Goal: Navigation & Orientation: Find specific page/section

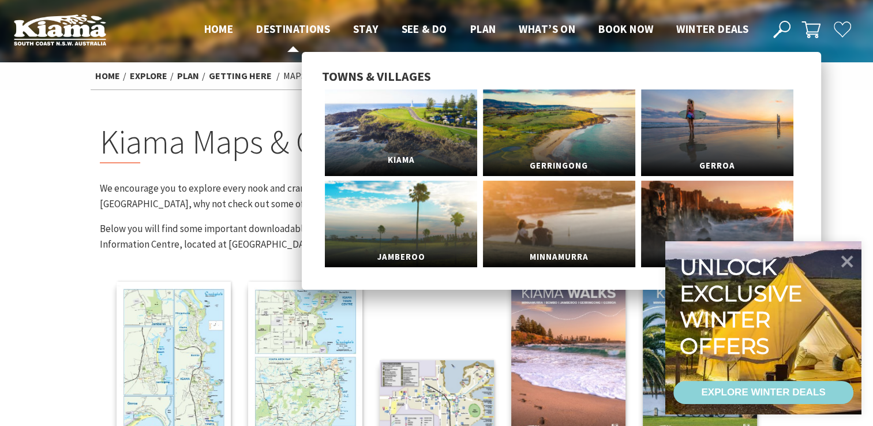
click at [417, 152] on span "Kiama" at bounding box center [401, 160] width 152 height 21
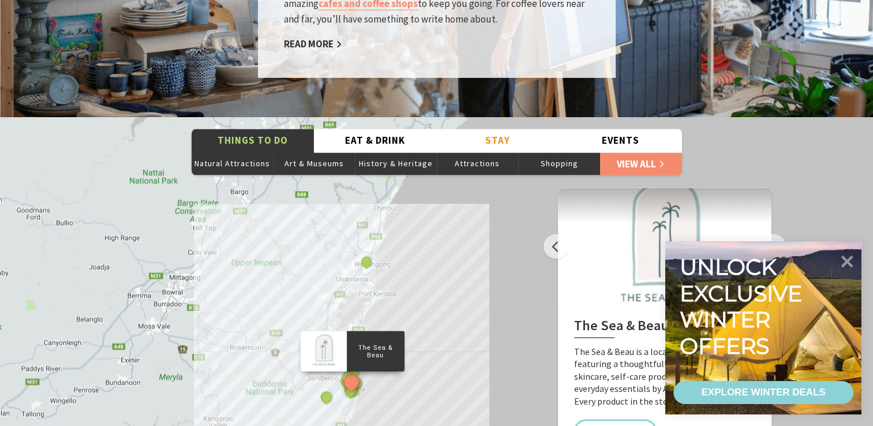
scroll to position [2078, 0]
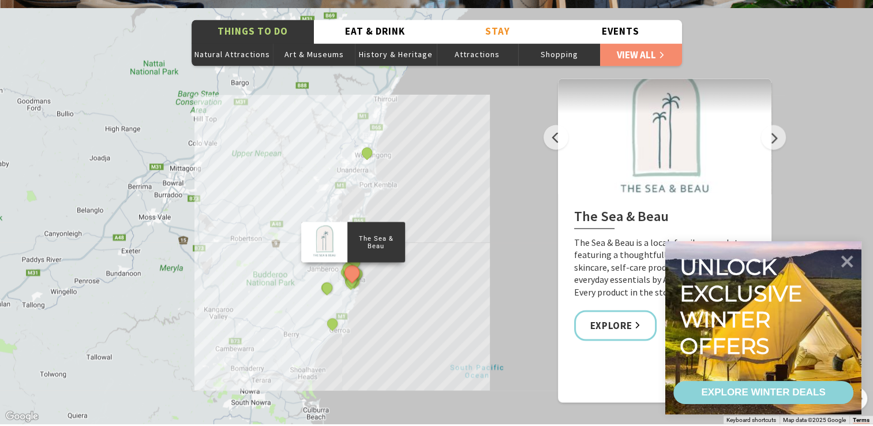
click at [420, 195] on div "The Sea & Beau Hoddles Track, Kiama Kiama Ceramic Art Studio - Teaching and Mak…" at bounding box center [436, 216] width 873 height 416
click at [356, 263] on button "See detail about Kiama Blowhole" at bounding box center [356, 273] width 21 height 21
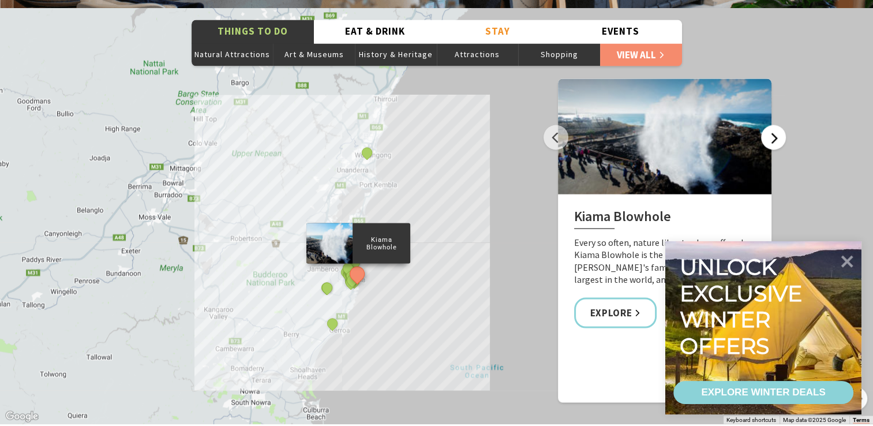
click at [777, 126] on button "Next" at bounding box center [773, 137] width 25 height 25
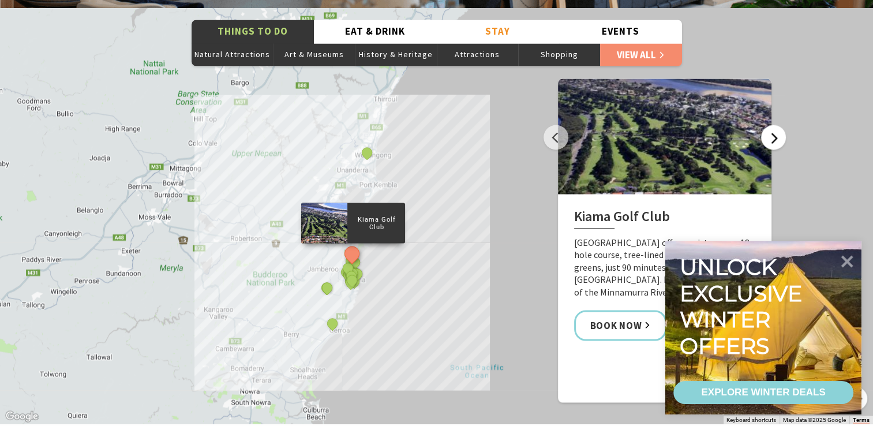
click at [776, 126] on button "Next" at bounding box center [773, 137] width 25 height 25
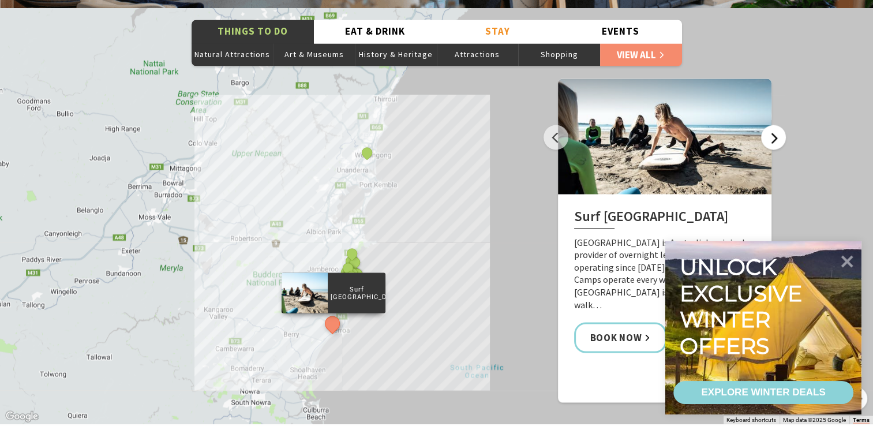
click at [775, 126] on button "Next" at bounding box center [773, 137] width 25 height 25
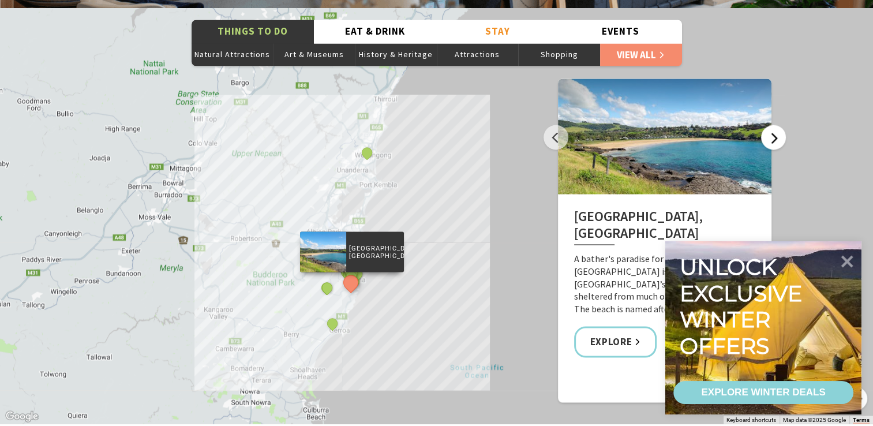
click at [775, 125] on button "Next" at bounding box center [773, 137] width 25 height 25
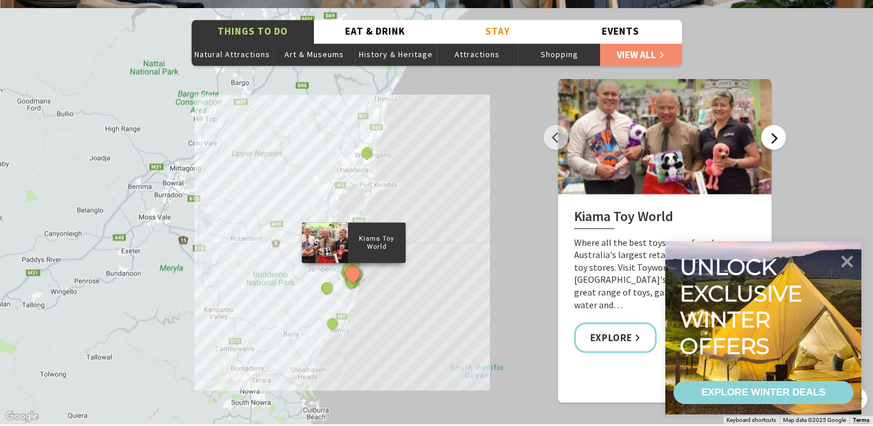
click at [774, 125] on button "Next" at bounding box center [773, 137] width 25 height 25
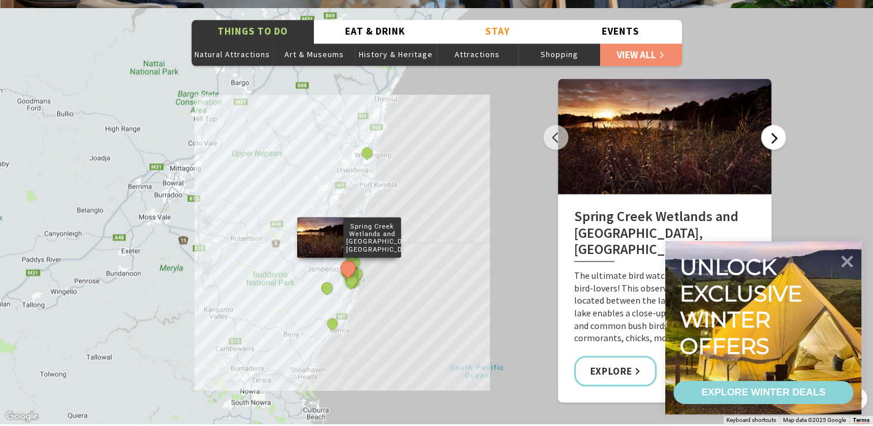
click at [776, 125] on button "Next" at bounding box center [773, 137] width 25 height 25
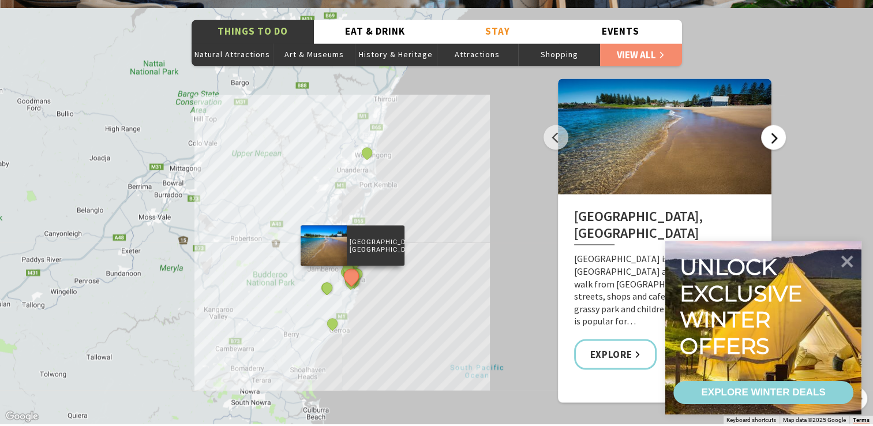
click at [776, 125] on button "Next" at bounding box center [773, 137] width 25 height 25
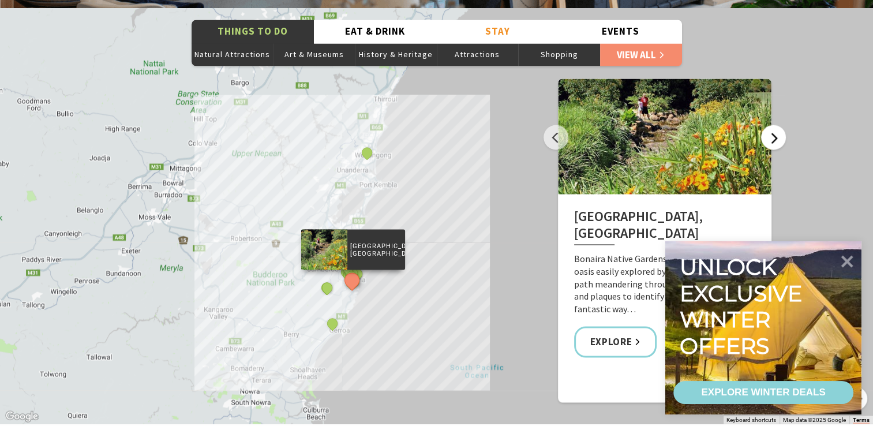
click at [776, 125] on button "Next" at bounding box center [773, 137] width 25 height 25
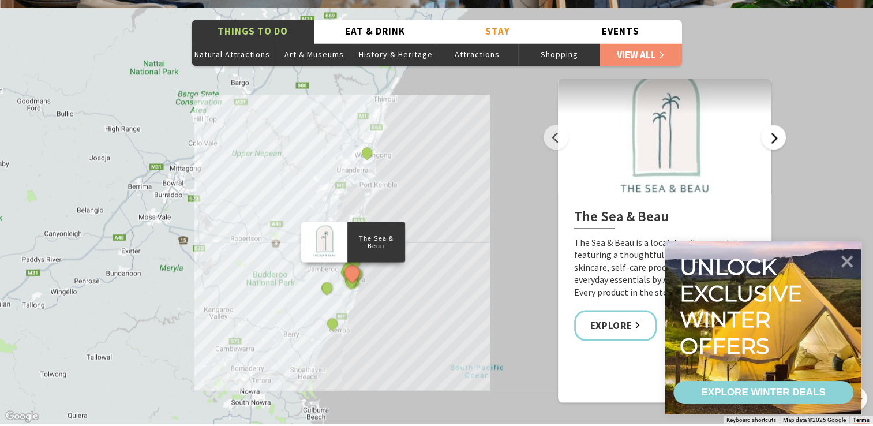
click at [776, 125] on button "Next" at bounding box center [773, 137] width 25 height 25
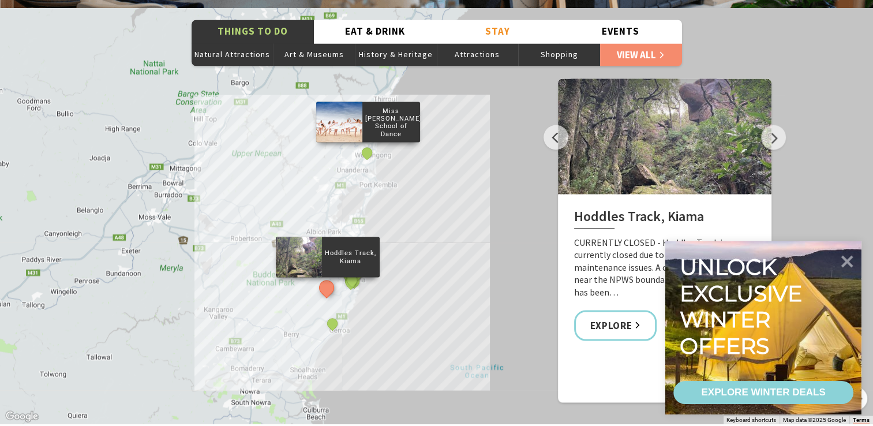
click at [369, 145] on div "Miss [PERSON_NAME]'s School of Dance" at bounding box center [367, 153] width 17 height 17
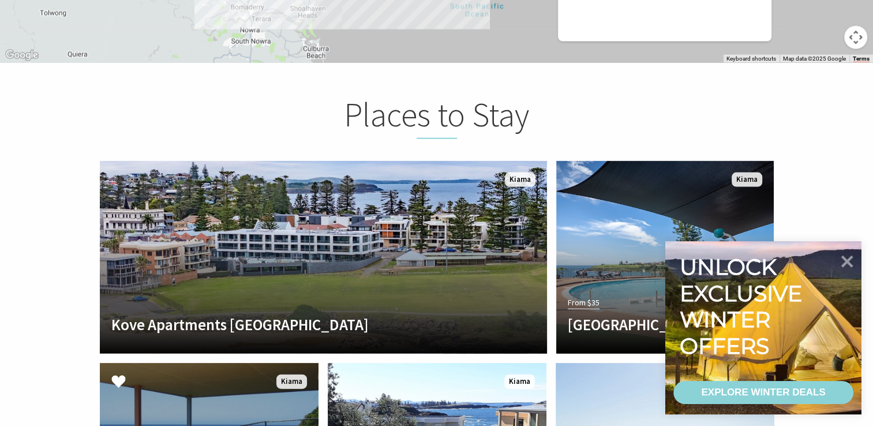
scroll to position [2424, 0]
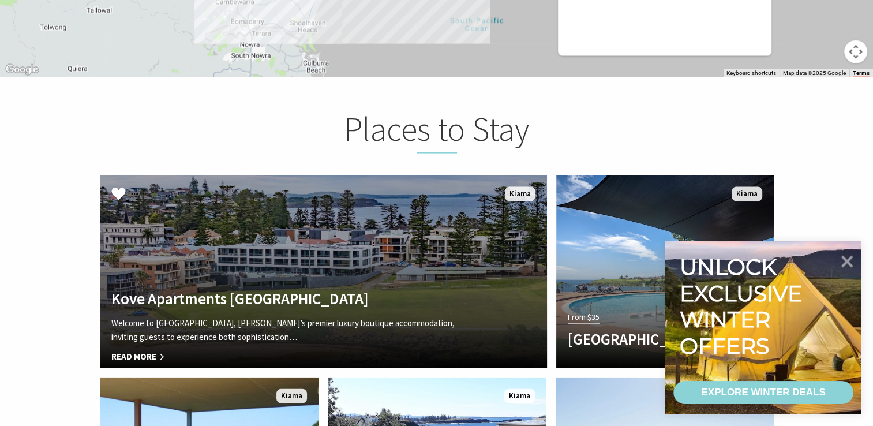
click at [292, 236] on link "Another Image Used Kove Apartments [GEOGRAPHIC_DATA] Welcome to [GEOGRAPHIC_DAT…" at bounding box center [323, 271] width 447 height 193
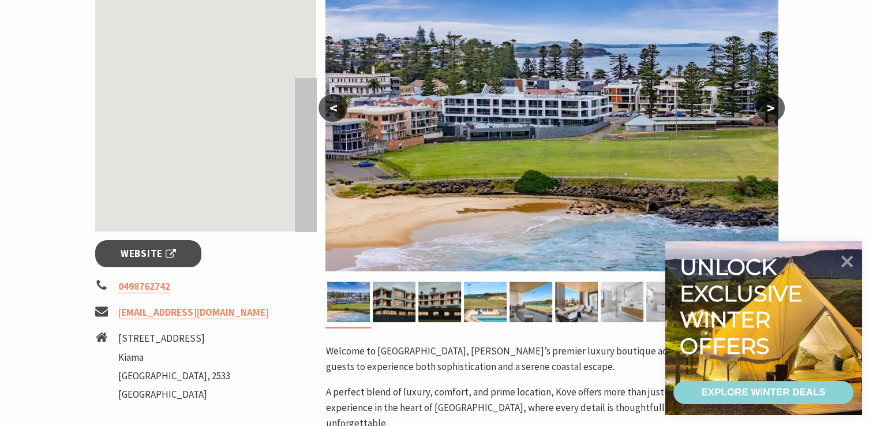
scroll to position [289, 0]
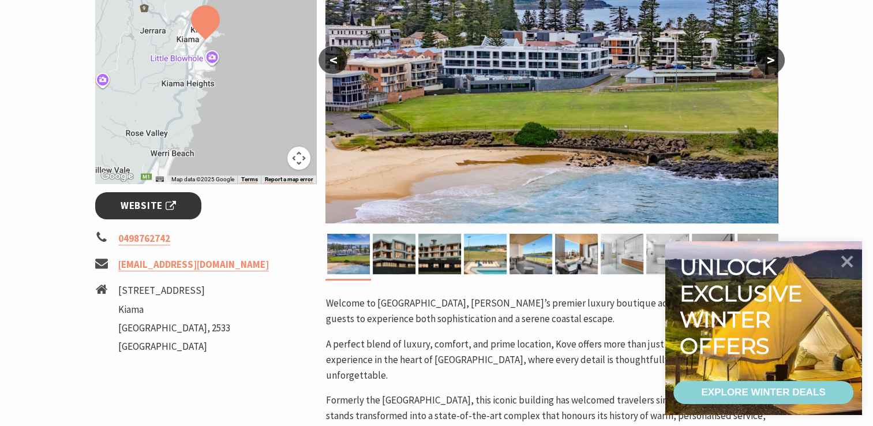
click at [158, 206] on span "Website" at bounding box center [148, 206] width 55 height 16
